Goal: Transaction & Acquisition: Purchase product/service

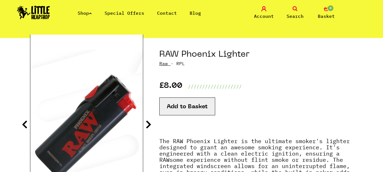
scroll to position [57, 0]
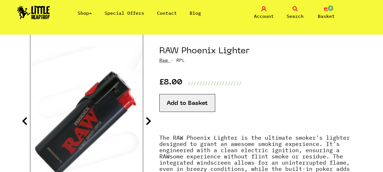
click at [148, 120] on icon at bounding box center [149, 121] width 6 height 9
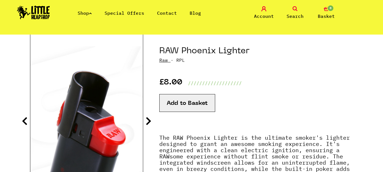
click at [149, 120] on icon at bounding box center [149, 121] width 6 height 9
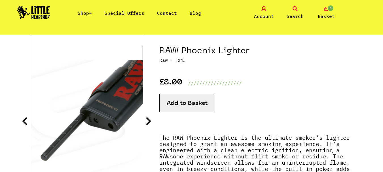
click at [149, 120] on icon at bounding box center [149, 121] width 6 height 9
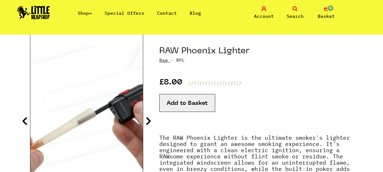
click at [151, 120] on icon at bounding box center [149, 121] width 6 height 9
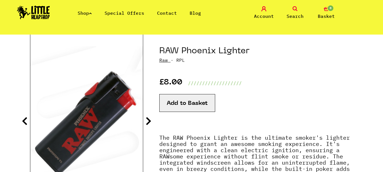
click at [151, 120] on icon at bounding box center [149, 121] width 6 height 9
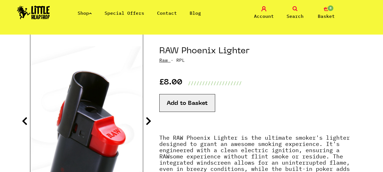
click at [151, 120] on icon at bounding box center [149, 121] width 6 height 9
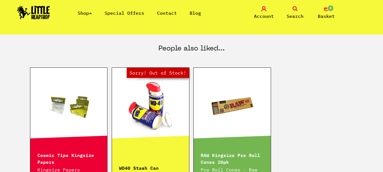
scroll to position [255, 0]
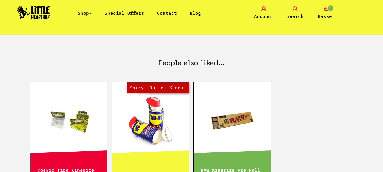
click at [88, 11] on link "Shop" at bounding box center [85, 13] width 14 height 6
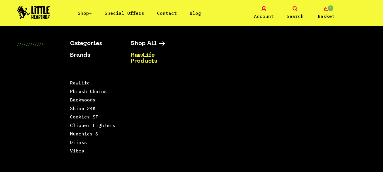
scroll to position [312, 0]
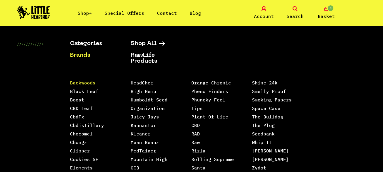
click at [88, 82] on link "Backwoods" at bounding box center [83, 83] width 26 height 6
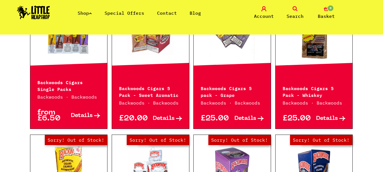
scroll to position [170, 0]
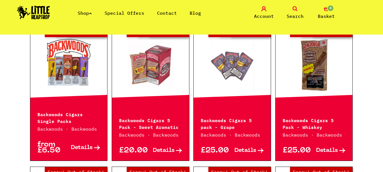
click at [244, 153] on span "Details" at bounding box center [246, 151] width 22 height 6
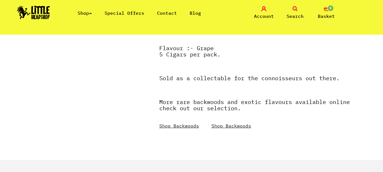
scroll to position [227, 0]
click at [228, 128] on link "Shop Backwoods" at bounding box center [232, 126] width 40 height 6
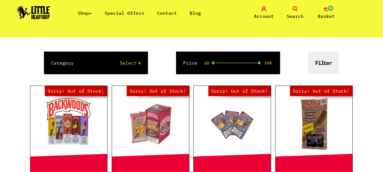
scroll to position [85, 0]
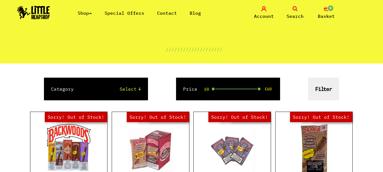
click at [132, 87] on select "Select 420/710 LIFE Backwoods" at bounding box center [113, 89] width 56 height 7
click at [85, 86] on select "Select 420/710 LIFE Backwoods" at bounding box center [113, 89] width 56 height 7
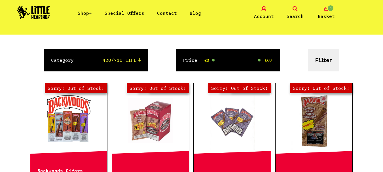
scroll to position [114, 0]
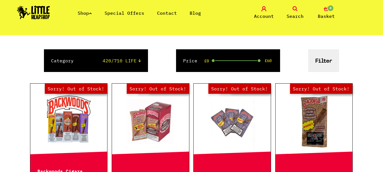
click at [118, 63] on select "Select 420/710 LIFE Backwoods" at bounding box center [113, 60] width 56 height 7
click at [85, 57] on select "Select 420/710 LIFE Backwoods" at bounding box center [113, 60] width 56 height 7
click at [120, 62] on select "Select 420/710 LIFE Backwoods" at bounding box center [113, 60] width 56 height 7
select select "0"
click at [85, 57] on select "Select 420/710 LIFE Backwoods" at bounding box center [113, 60] width 56 height 7
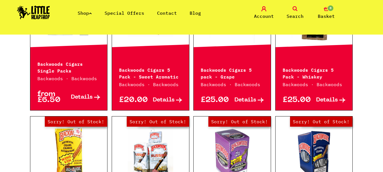
scroll to position [227, 0]
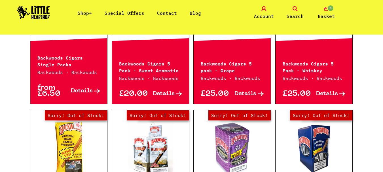
click at [73, 93] on span "Details" at bounding box center [82, 91] width 22 height 6
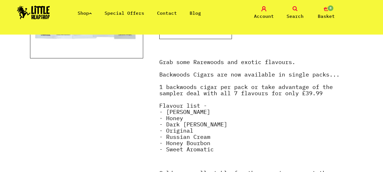
scroll to position [170, 0]
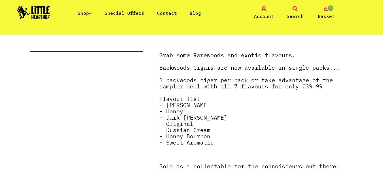
click at [115, 12] on link "Special Offers" at bounding box center [125, 13] width 40 height 6
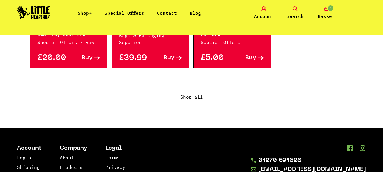
scroll to position [483, 0]
